Goal: Obtain resource: Obtain resource

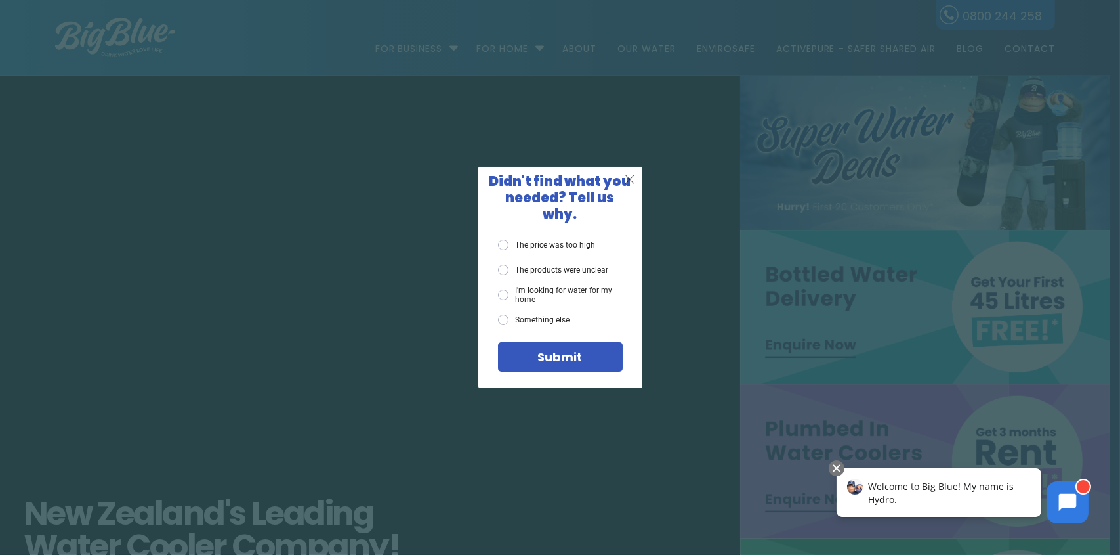
click at [632, 187] on span "X" at bounding box center [630, 179] width 12 height 16
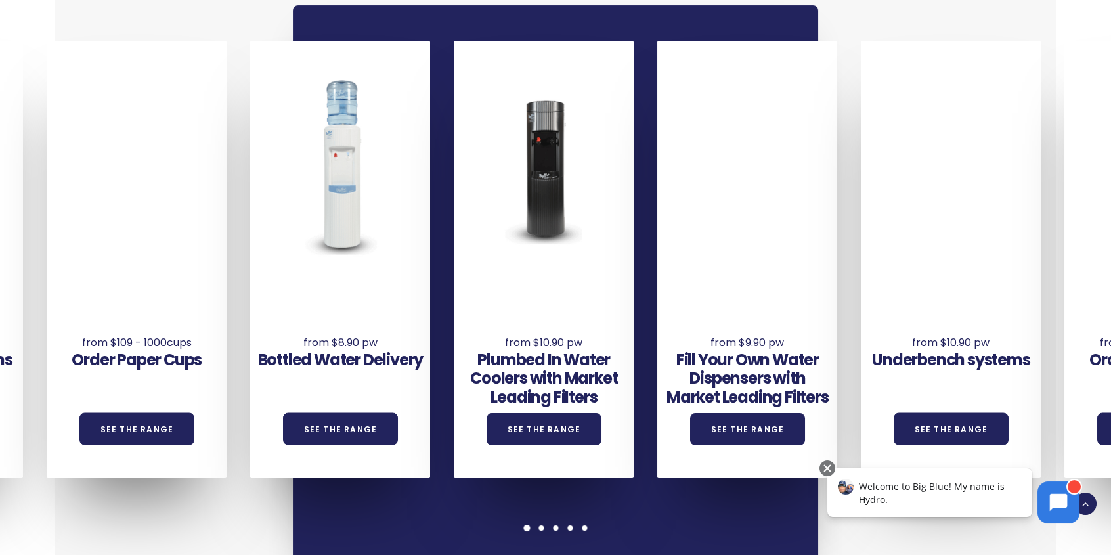
scroll to position [919, 0]
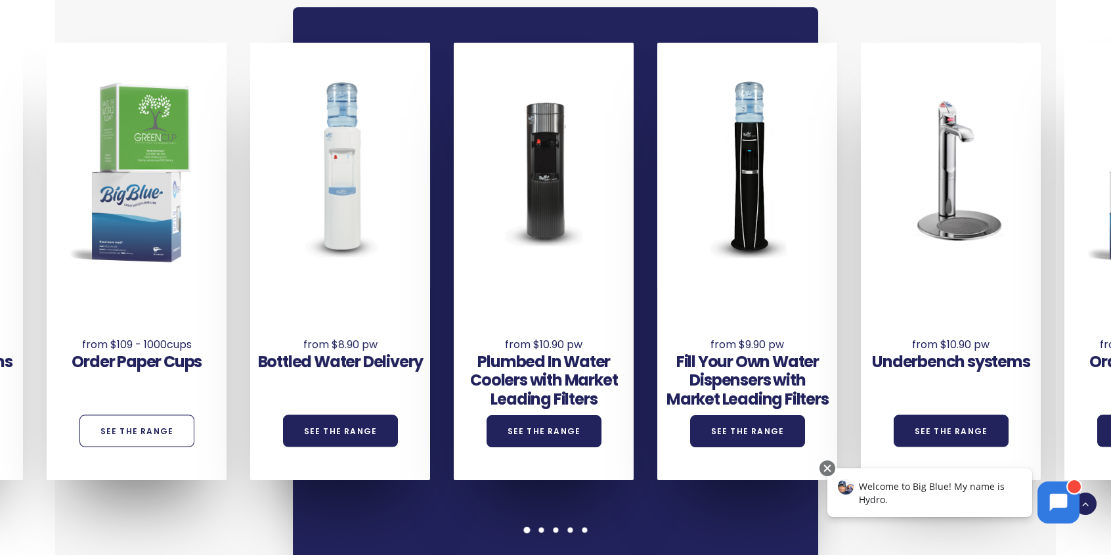
click at [172, 444] on link "See the Range" at bounding box center [137, 431] width 116 height 32
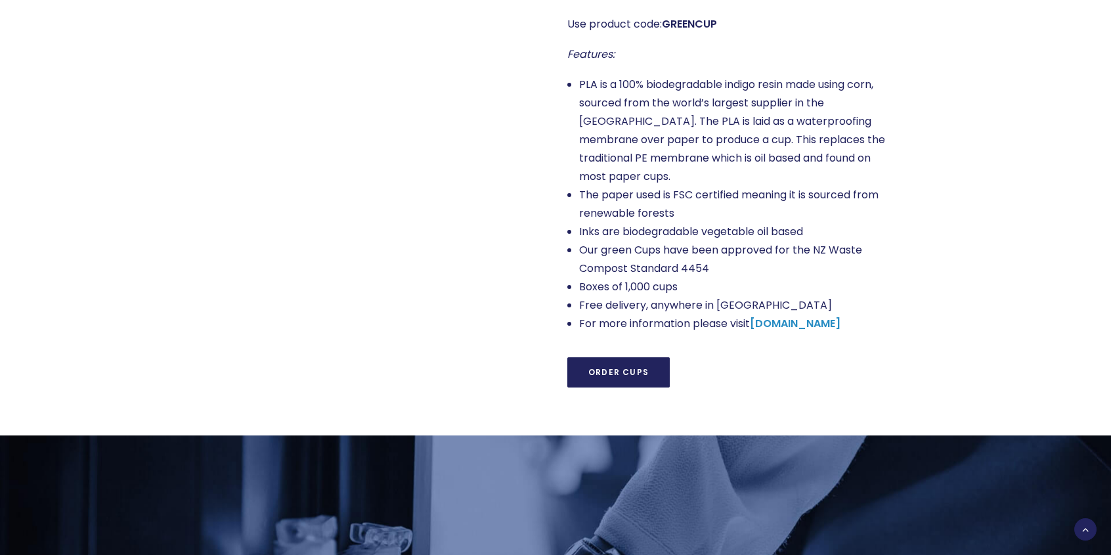
scroll to position [919, 0]
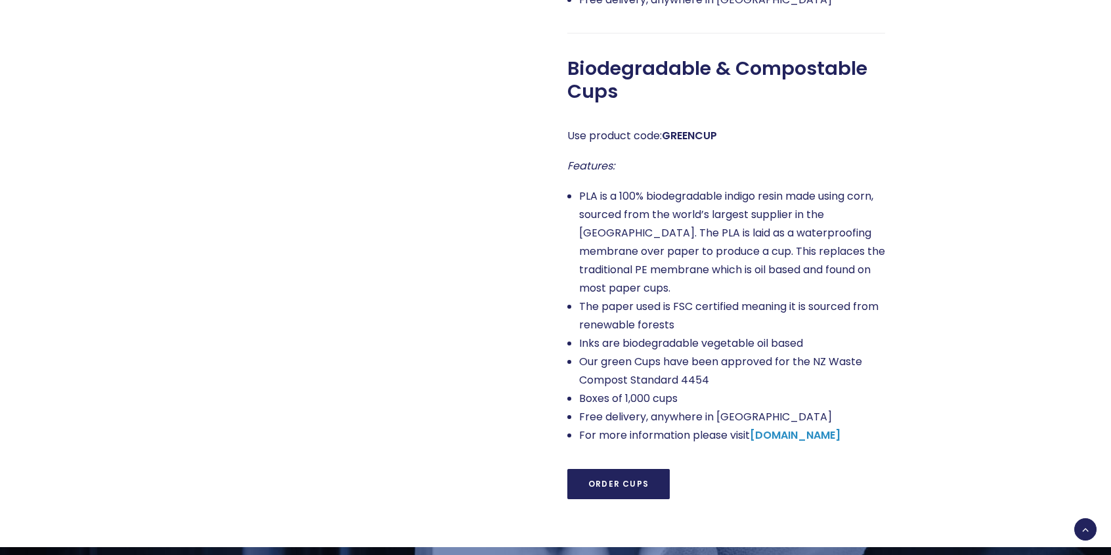
click at [588, 499] on link "Order Cups" at bounding box center [618, 484] width 102 height 30
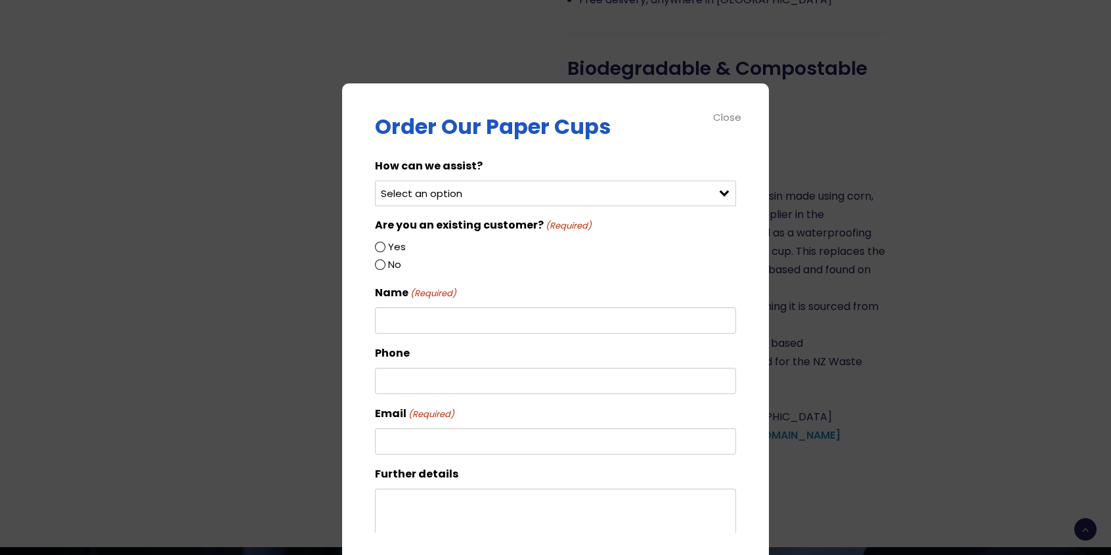
click at [713, 192] on div "Select an option Order green cups Order blue cups I need something else" at bounding box center [555, 193] width 361 height 26
click at [380, 247] on input "Yes" at bounding box center [380, 247] width 11 height 11
radio input "true"
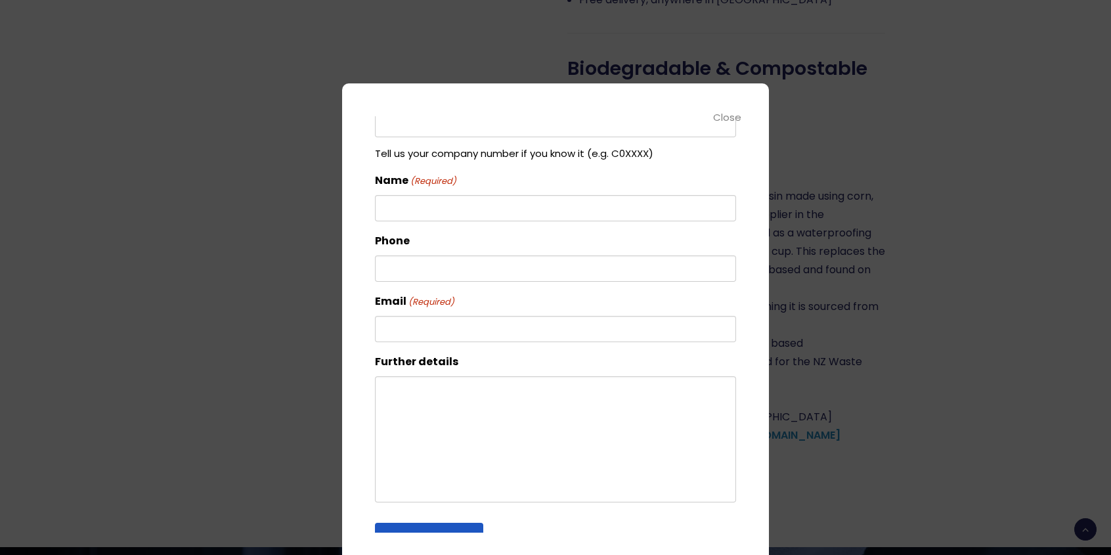
scroll to position [286, 0]
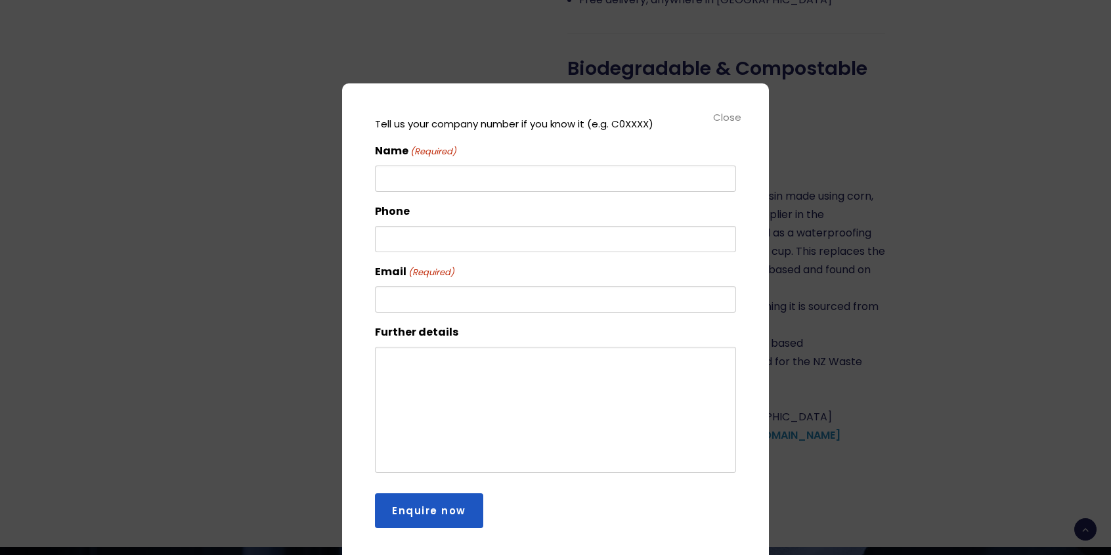
click at [719, 116] on div "Close" at bounding box center [728, 117] width 30 height 15
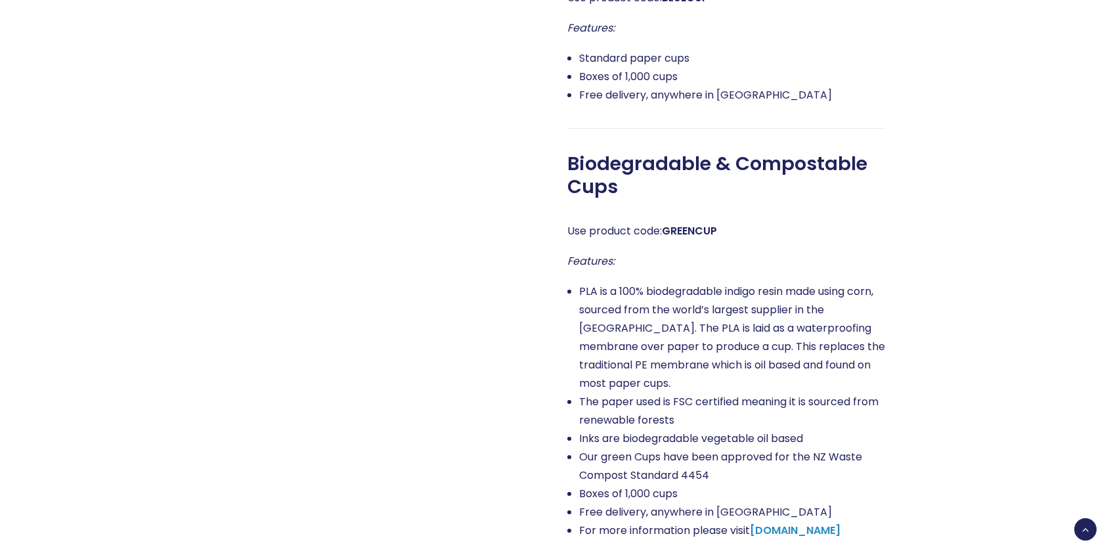
scroll to position [853, 0]
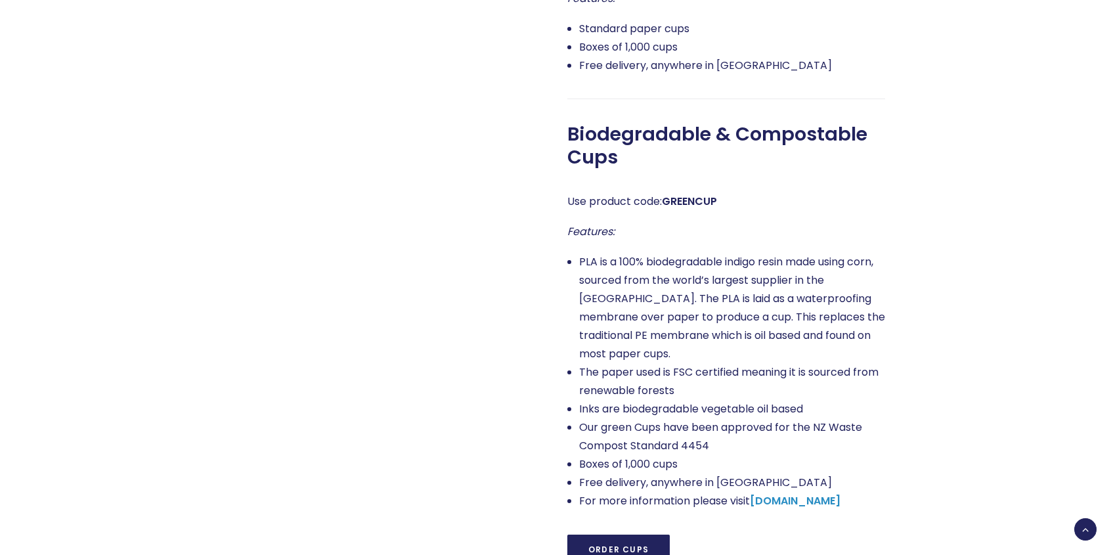
click at [564, 272] on div "You can order your water cooler cups right here At Big Blue, we’re about making…" at bounding box center [713, 122] width 341 height 885
drag, startPoint x: 664, startPoint y: 270, endPoint x: 721, endPoint y: 267, distance: 56.5
click at [721, 211] on p "Use product code: GREENCUP" at bounding box center [726, 201] width 318 height 18
copy strong "GREENCUP"
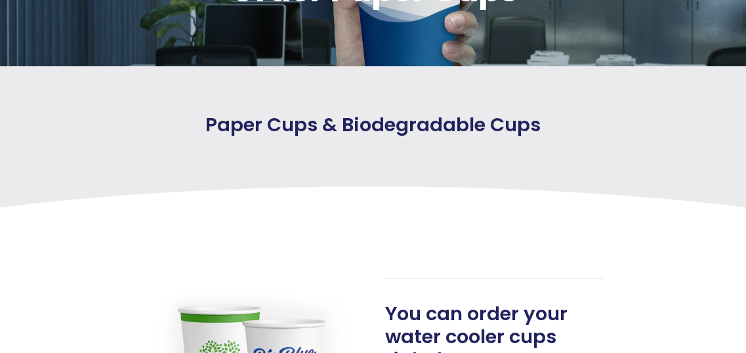
scroll to position [66, 0]
